Goal: Find specific page/section: Find specific page/section

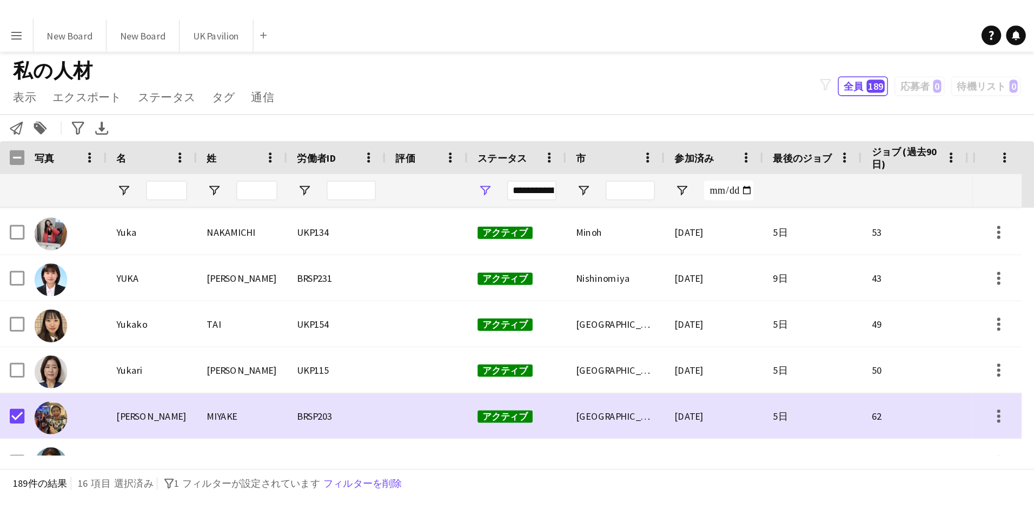
scroll to position [5361, 0]
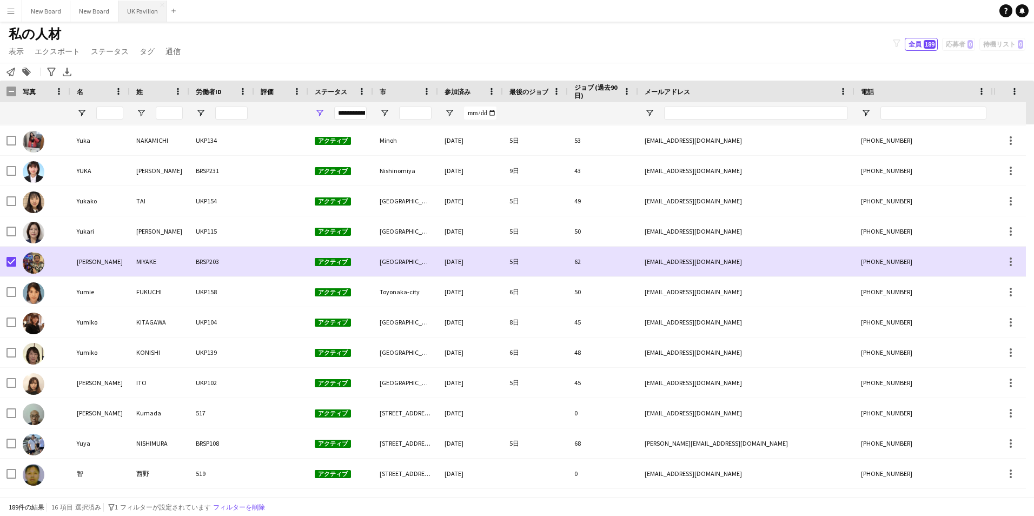
click at [137, 10] on button "UK Pavilion 閉じる" at bounding box center [142, 11] width 49 height 21
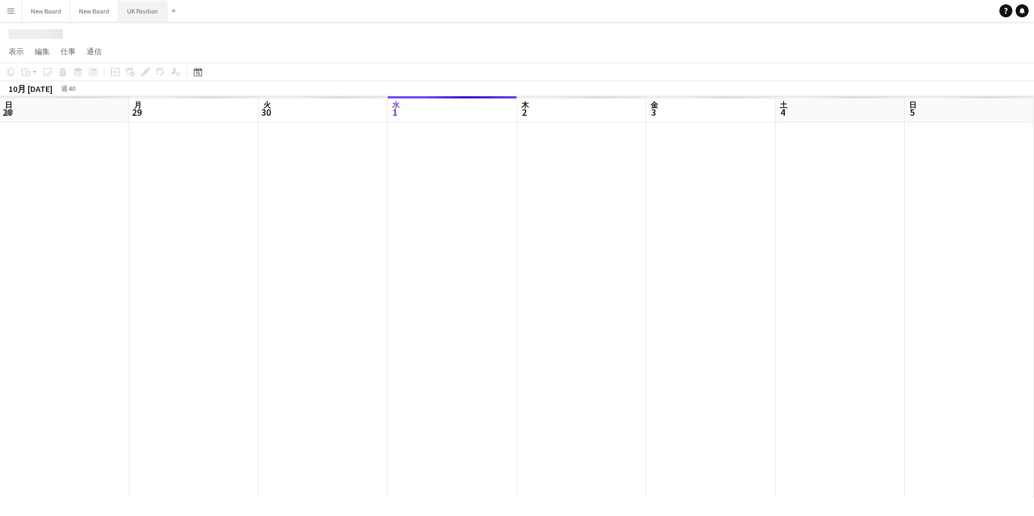
scroll to position [0, 259]
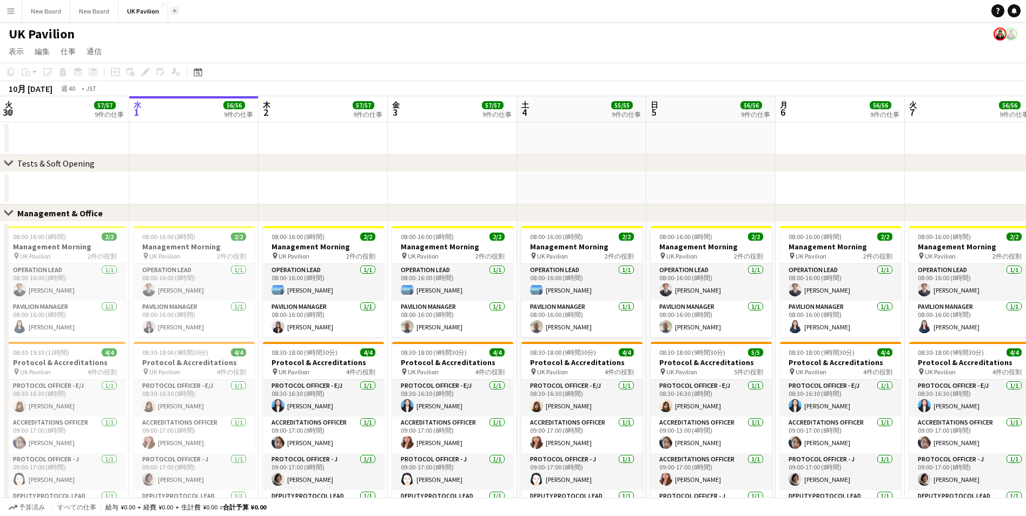
click at [173, 7] on button "追加" at bounding box center [174, 10] width 9 height 9
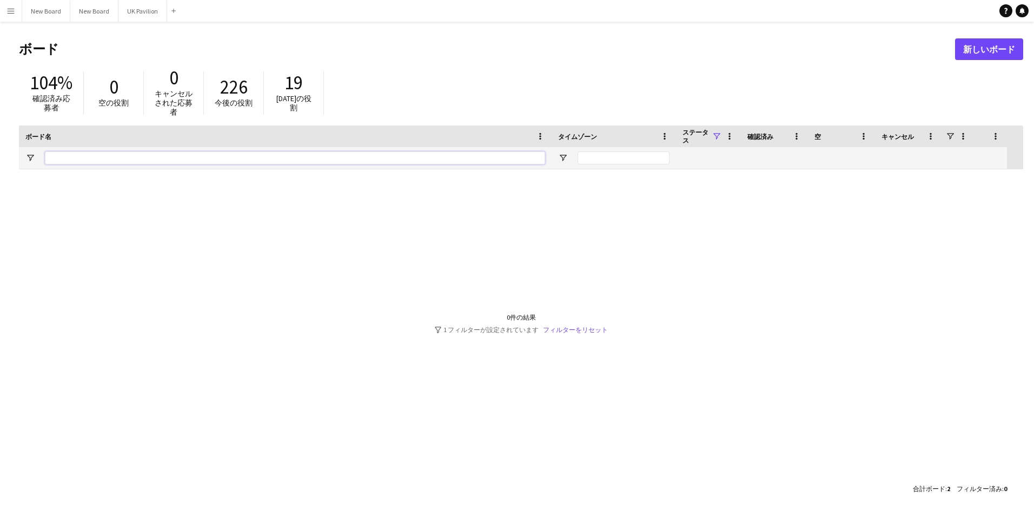
click at [97, 157] on input "ボード名 フィルター入力" at bounding box center [295, 157] width 500 height 13
click at [100, 8] on button "New Board 閉じる" at bounding box center [94, 11] width 48 height 21
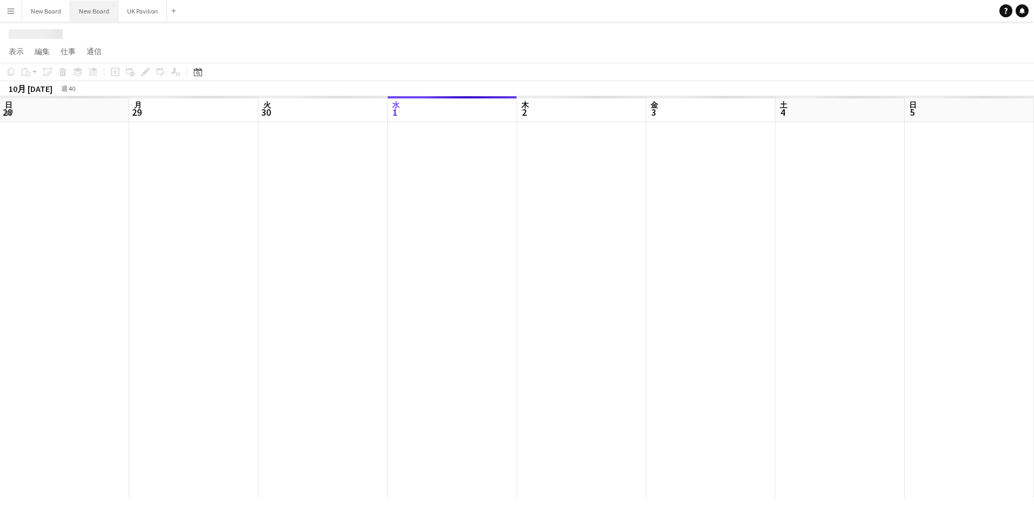
scroll to position [0, 259]
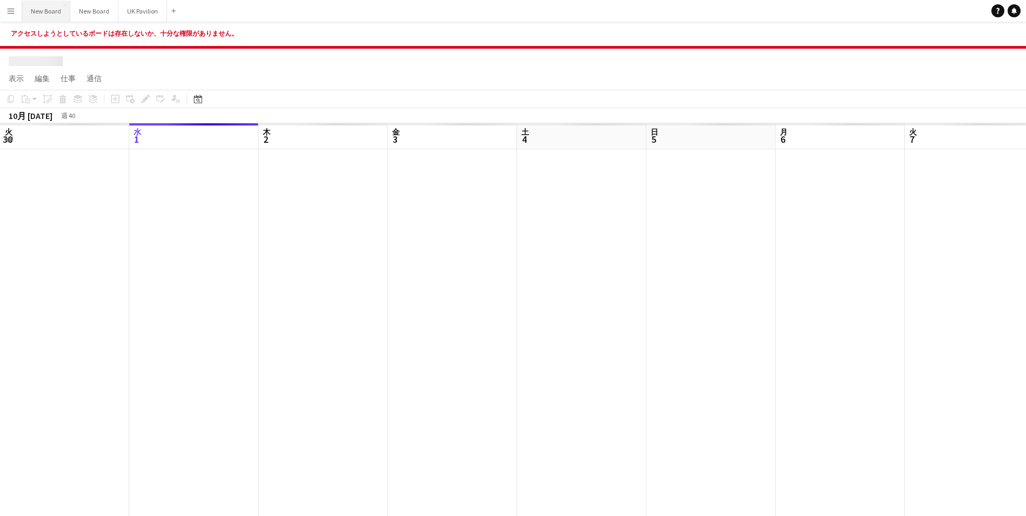
click at [61, 10] on button "New Board 閉じる" at bounding box center [46, 11] width 48 height 21
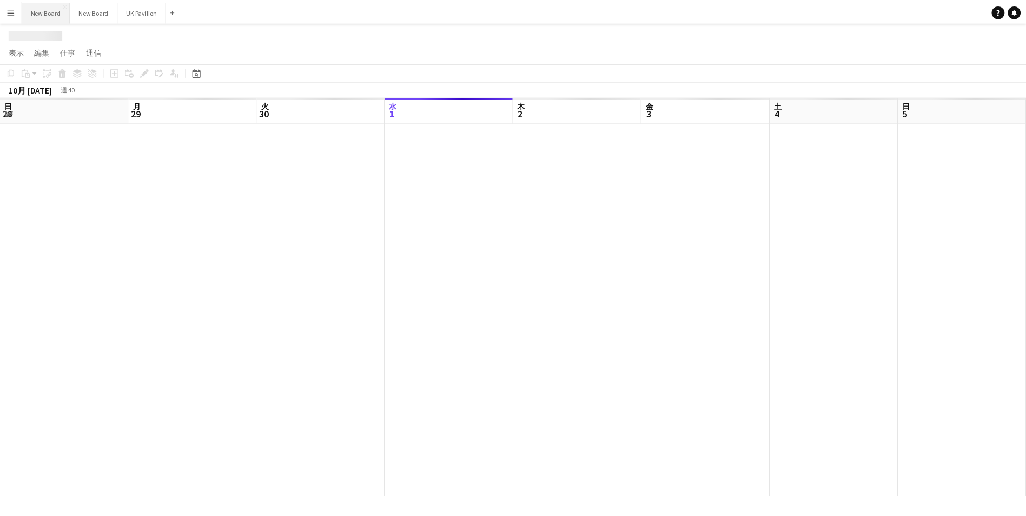
scroll to position [0, 259]
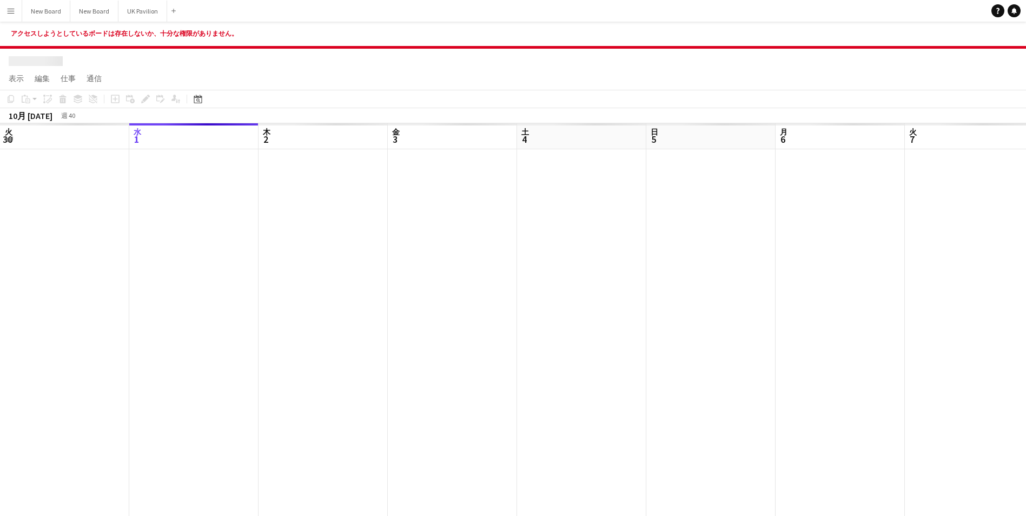
click at [18, 14] on button "メニュー" at bounding box center [11, 11] width 22 height 22
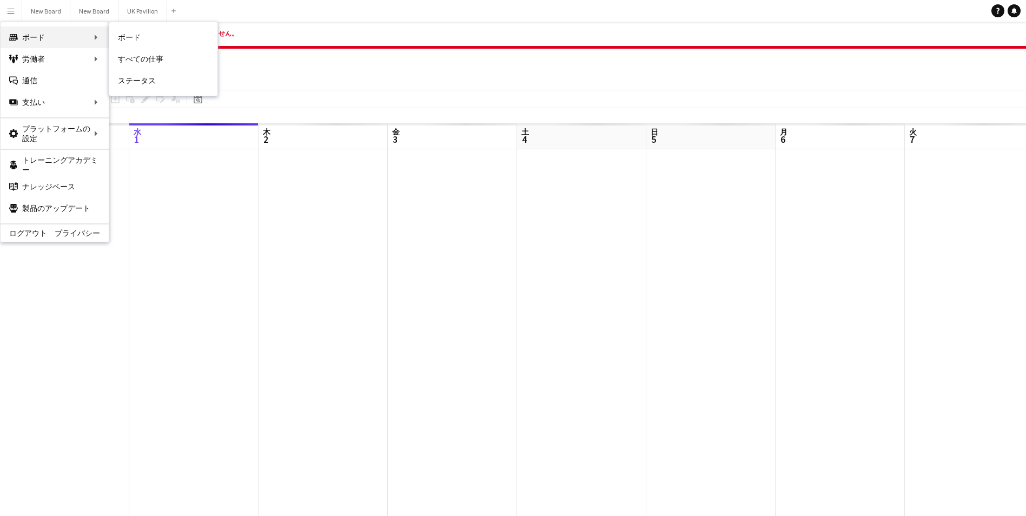
click at [55, 34] on div "ボード ボード" at bounding box center [55, 38] width 108 height 22
click at [72, 56] on div "労働者 労働者" at bounding box center [55, 59] width 108 height 22
click at [95, 54] on div "労働者 労働者" at bounding box center [55, 59] width 108 height 22
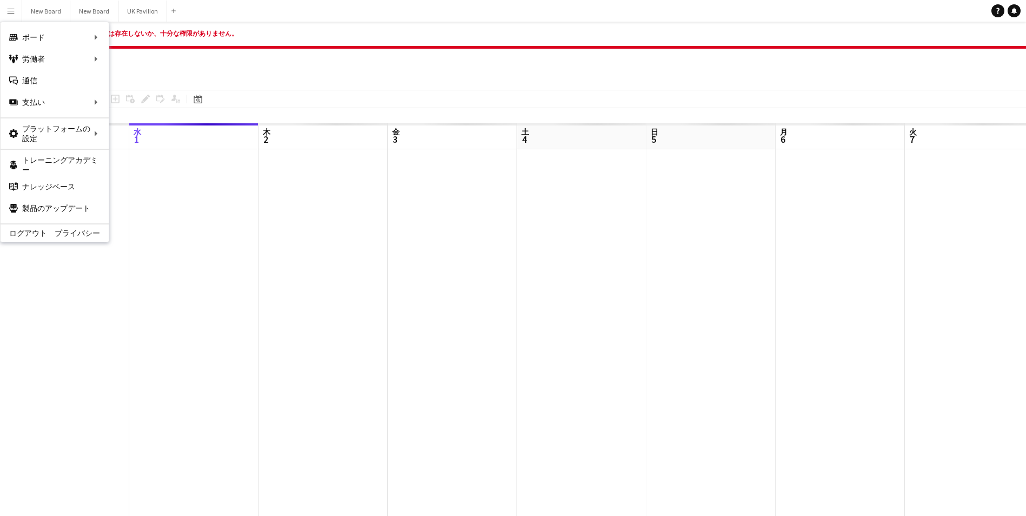
click at [379, 39] on div "アクセスしようとしているボードは存在しないか、十分な権限がありません。" at bounding box center [513, 35] width 1026 height 27
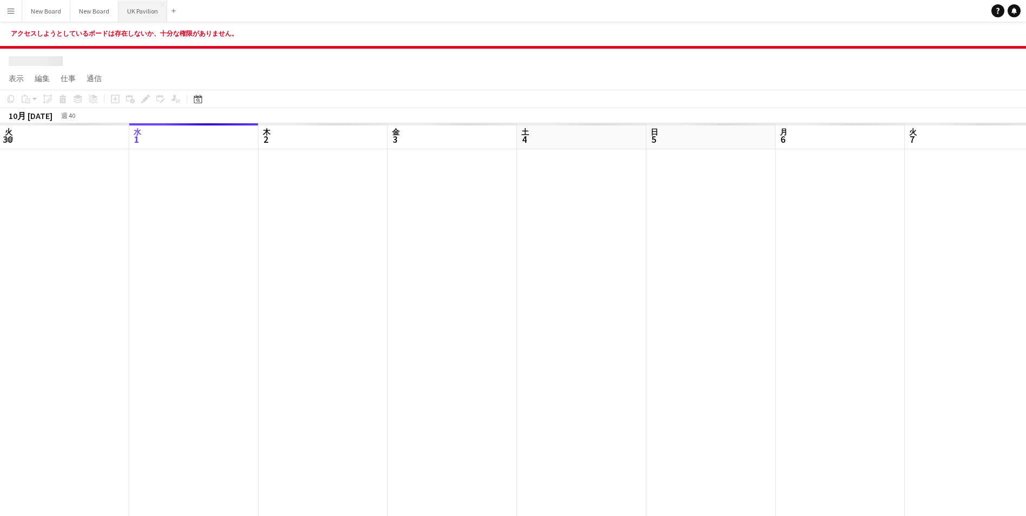
click at [131, 20] on button "UK Pavilion 閉じる" at bounding box center [142, 11] width 49 height 21
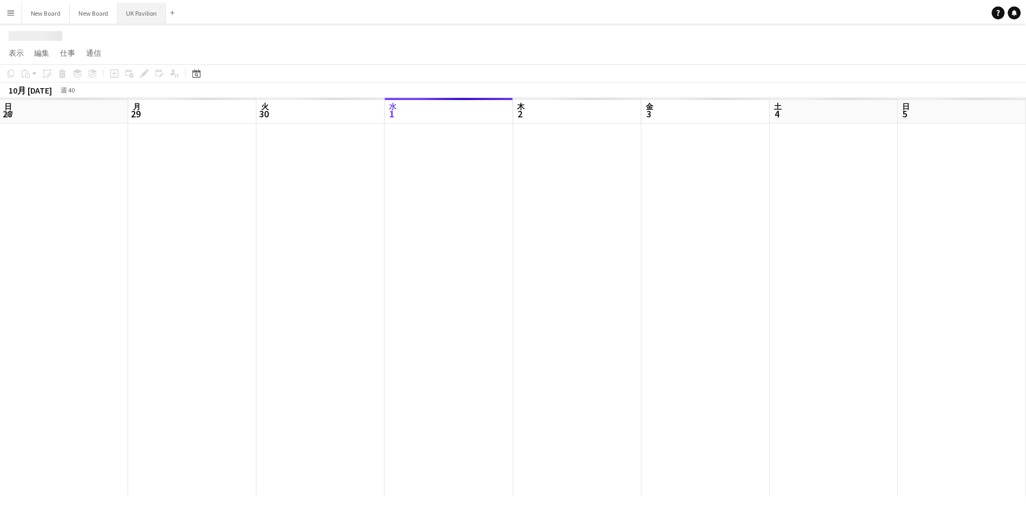
scroll to position [0, 259]
